Goal: Navigation & Orientation: Find specific page/section

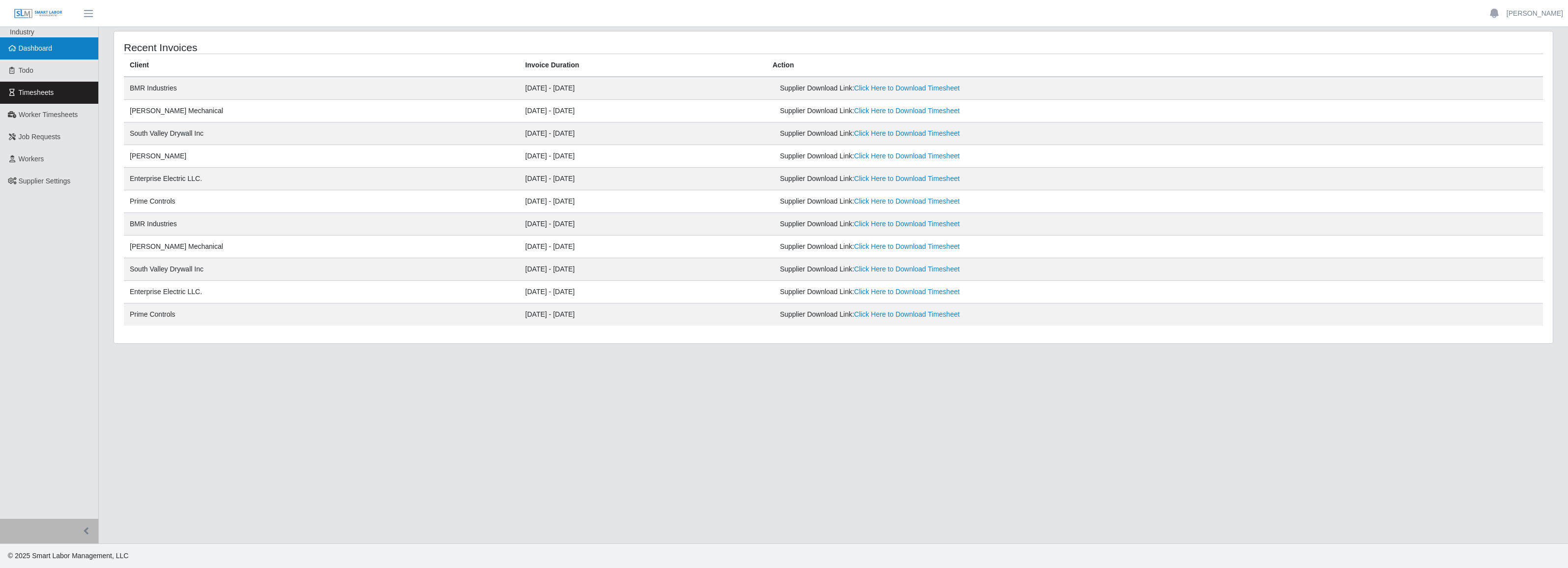
click at [48, 51] on span "Dashboard" at bounding box center [36, 47] width 34 height 7
